Goal: Task Accomplishment & Management: Manage account settings

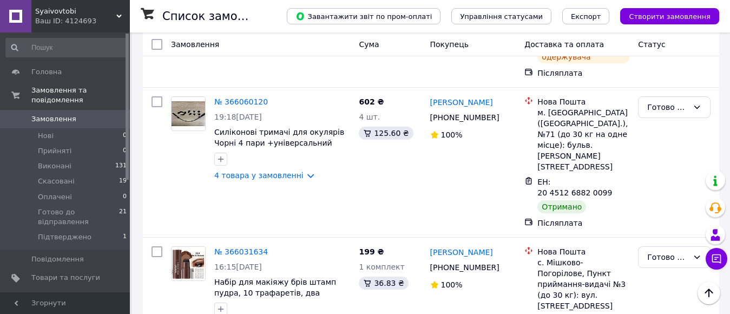
scroll to position [974, 0]
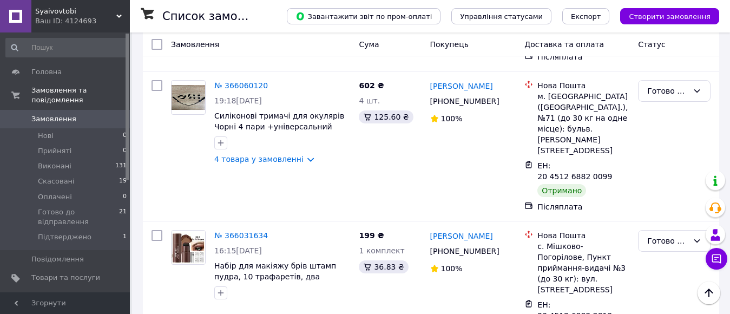
click at [117, 15] on use at bounding box center [118, 16] width 5 height 3
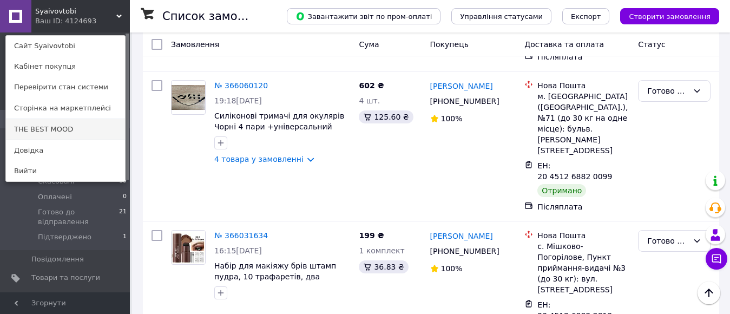
click at [100, 127] on link "THE BEST MOOD" at bounding box center [65, 129] width 119 height 21
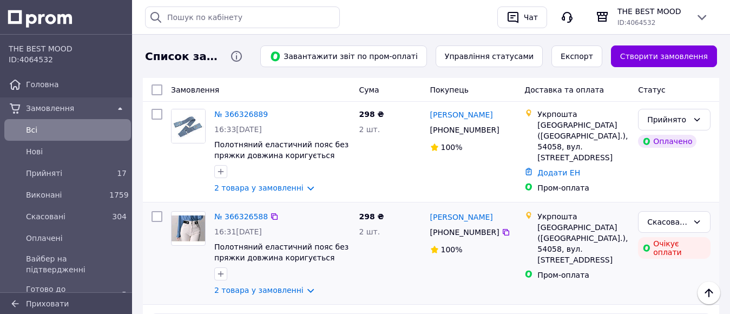
scroll to position [54, 0]
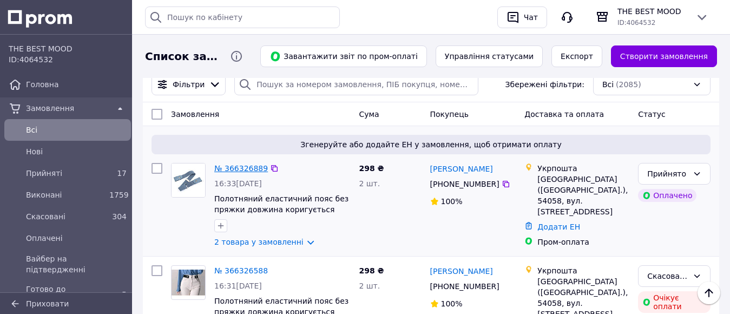
click at [241, 168] on link "№ 366326889" at bounding box center [241, 168] width 54 height 9
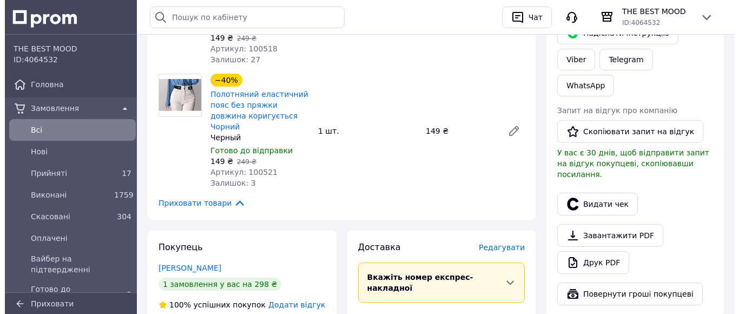
scroll to position [271, 0]
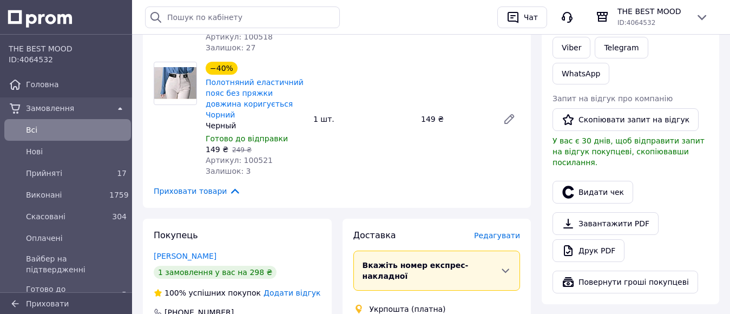
click at [504, 231] on span "Редагувати" at bounding box center [497, 235] width 46 height 9
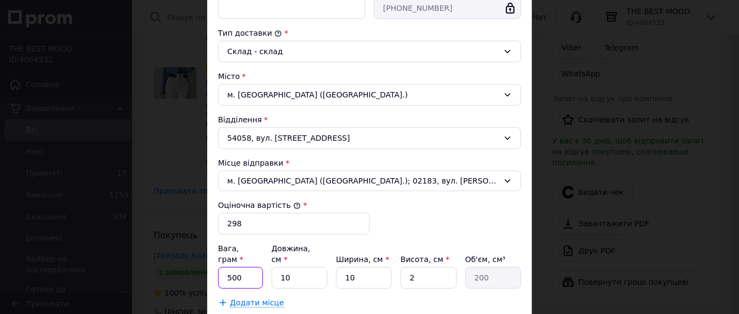
click at [238, 267] on input "500" at bounding box center [240, 278] width 45 height 22
type input "5"
type input "100"
click at [351, 267] on input "10" at bounding box center [364, 278] width 56 height 22
type input "1"
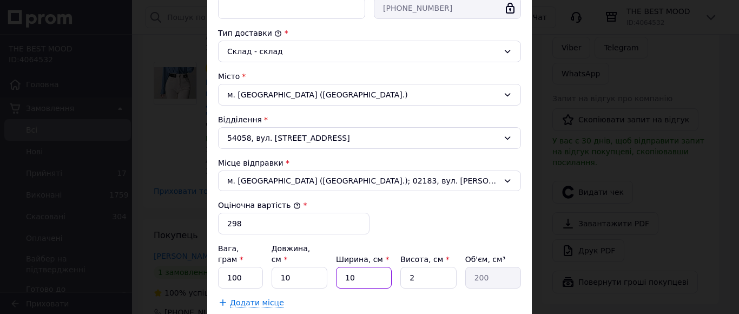
type input "20"
type input "2"
type input "40"
type input "2"
click at [411, 267] on input "2" at bounding box center [429, 278] width 56 height 22
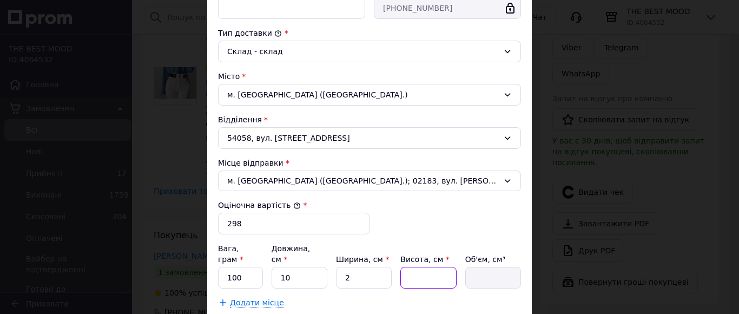
type input "1"
type input "20"
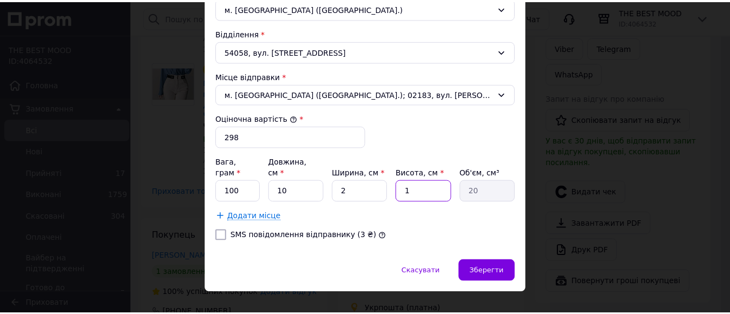
scroll to position [363, 0]
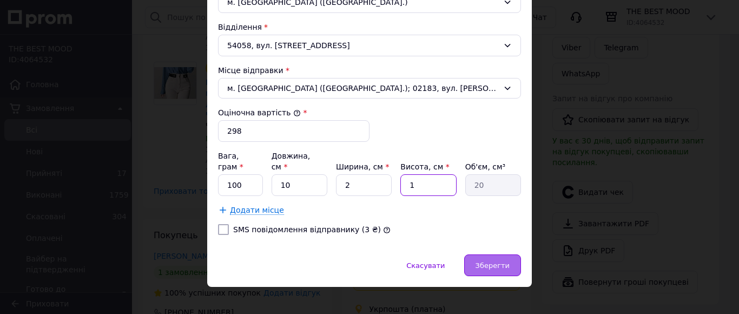
type input "1"
click at [492, 261] on span "Зберегти" at bounding box center [493, 265] width 34 height 8
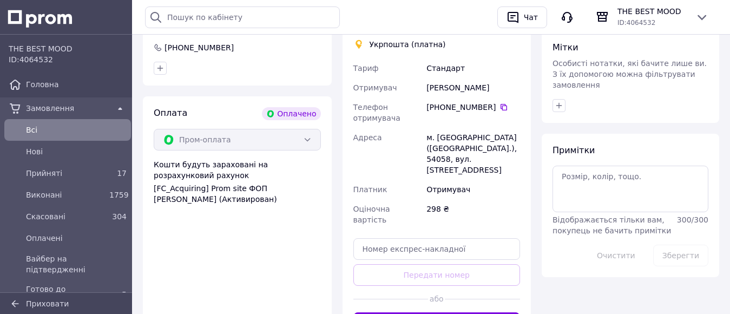
scroll to position [595, 0]
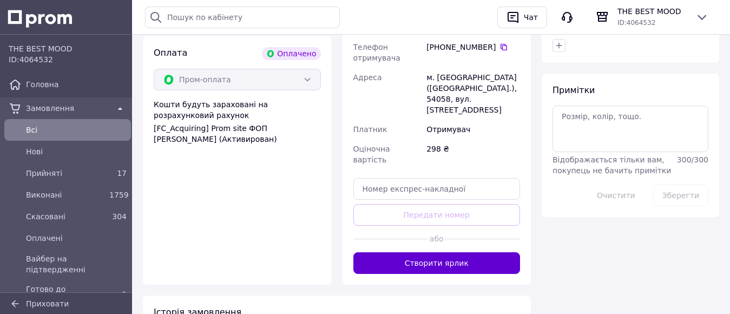
click at [485, 252] on button "Створити ярлик" at bounding box center [436, 263] width 167 height 22
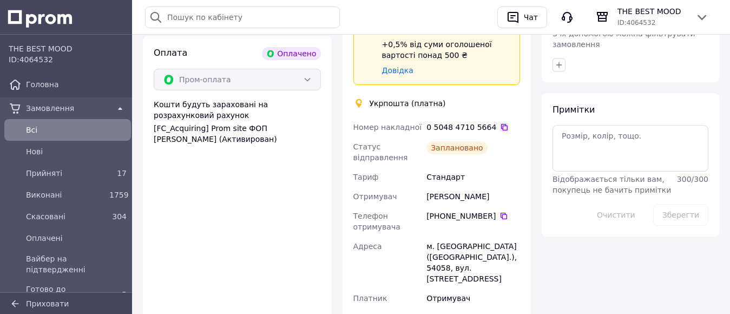
click at [500, 123] on icon at bounding box center [504, 127] width 9 height 9
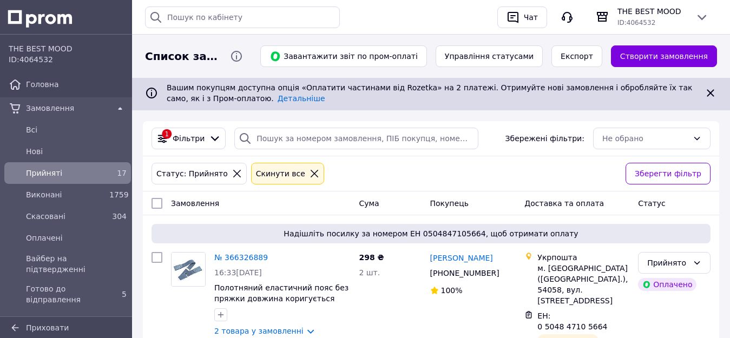
click at [87, 107] on span "Замовлення" at bounding box center [67, 108] width 83 height 11
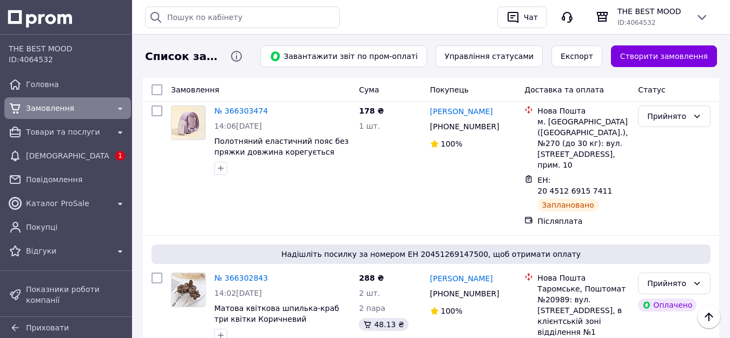
scroll to position [433, 0]
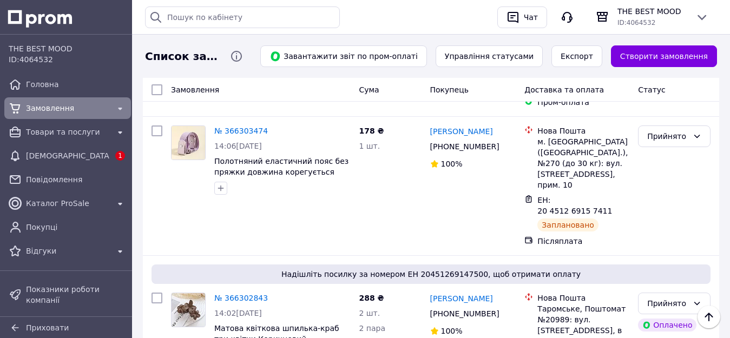
click at [76, 106] on span "Замовлення" at bounding box center [67, 108] width 83 height 11
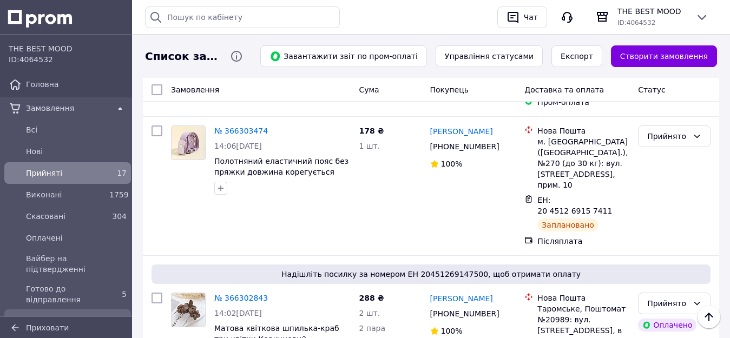
click at [87, 315] on span "Підтверджено" at bounding box center [76, 320] width 101 height 11
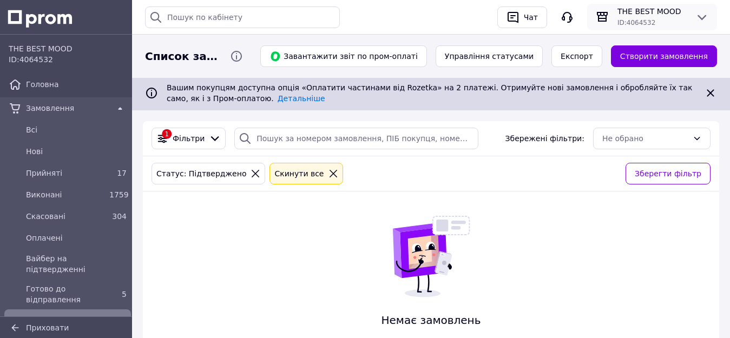
click at [706, 12] on icon at bounding box center [702, 17] width 13 height 13
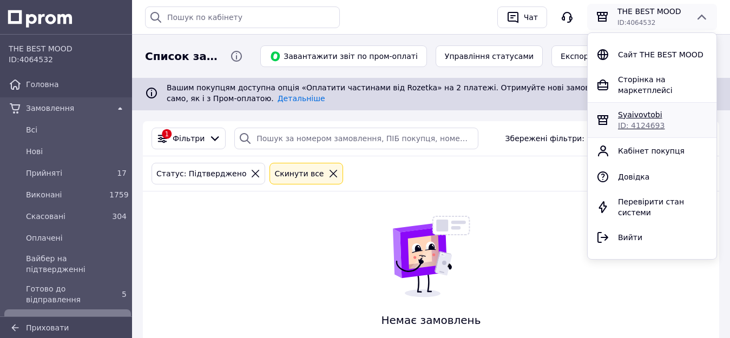
click at [653, 110] on span "Syaivovtobi" at bounding box center [640, 114] width 44 height 9
